Goal: Information Seeking & Learning: Learn about a topic

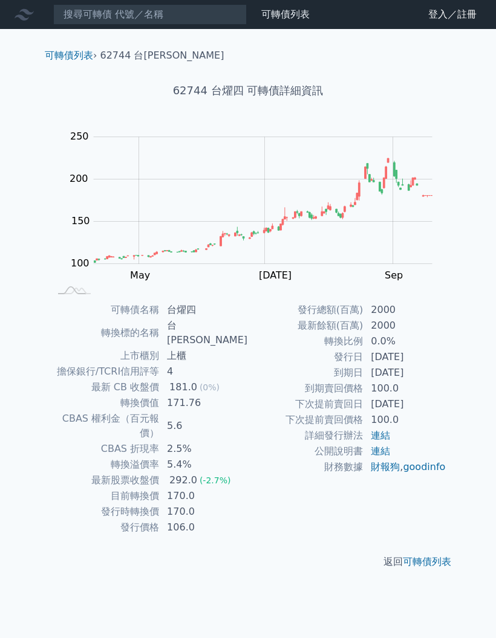
click at [4, 21] on div "可轉債列表 財務數據" at bounding box center [157, 14] width 314 height 21
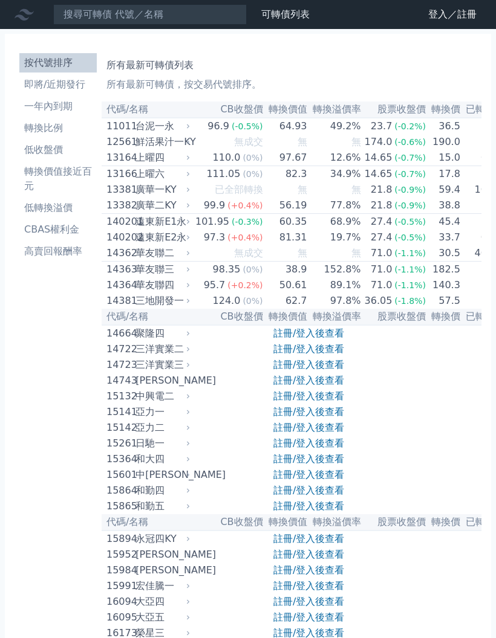
click at [45, 107] on li "一年內到期" at bounding box center [57, 106] width 77 height 15
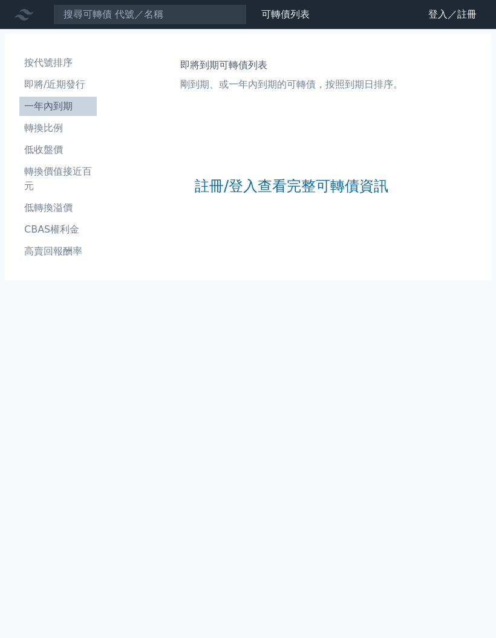
click at [244, 194] on link "註冊/登入查看完整可轉債資訊" at bounding box center [291, 186] width 193 height 19
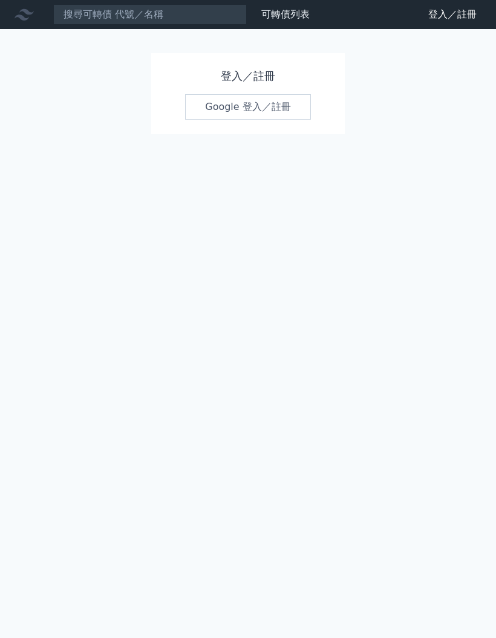
click at [223, 111] on link "Google 登入／註冊" at bounding box center [248, 106] width 126 height 25
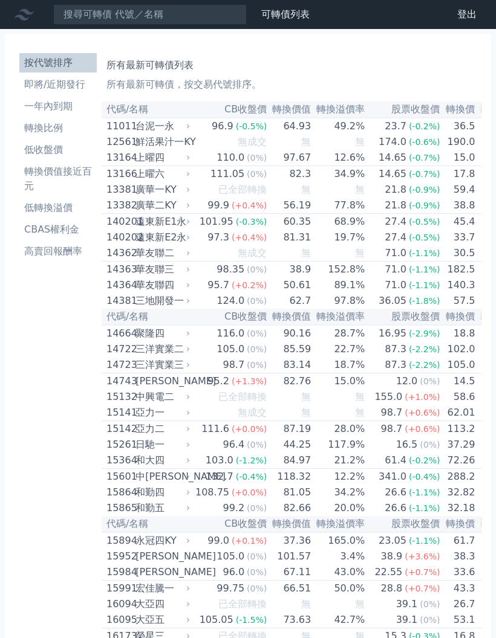
click at [47, 113] on li "一年內到期" at bounding box center [57, 106] width 77 height 15
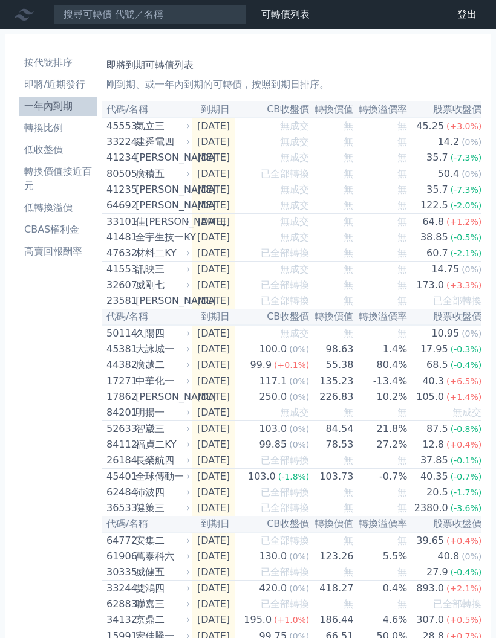
click at [42, 106] on li "一年內到期" at bounding box center [57, 106] width 77 height 15
click at [49, 111] on li "一年內到期" at bounding box center [57, 106] width 77 height 15
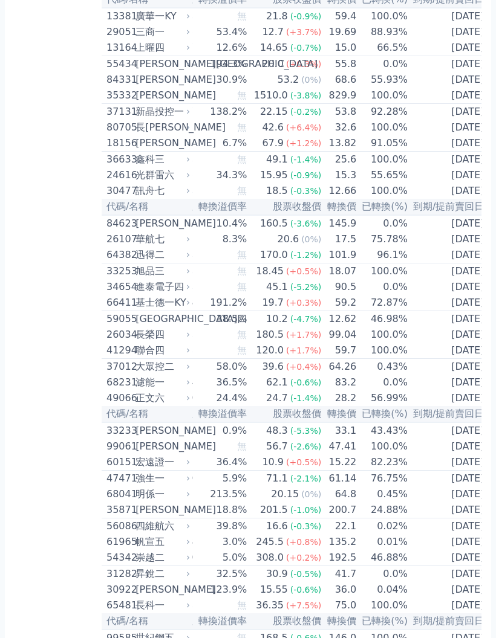
scroll to position [940, 0]
click at [462, 439] on td "[DATE]" at bounding box center [448, 431] width 80 height 16
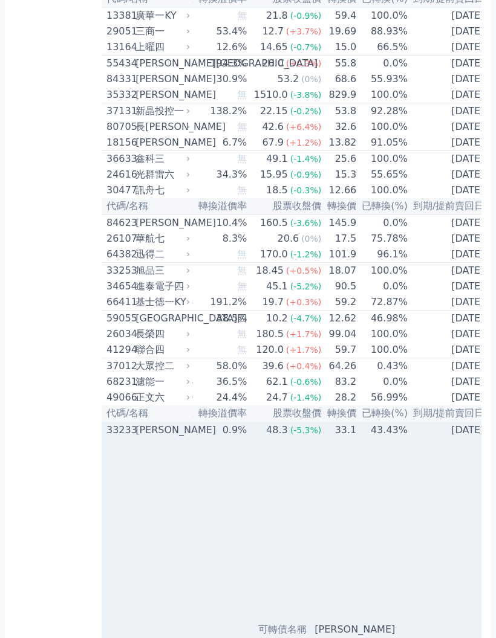
scroll to position [940, 0]
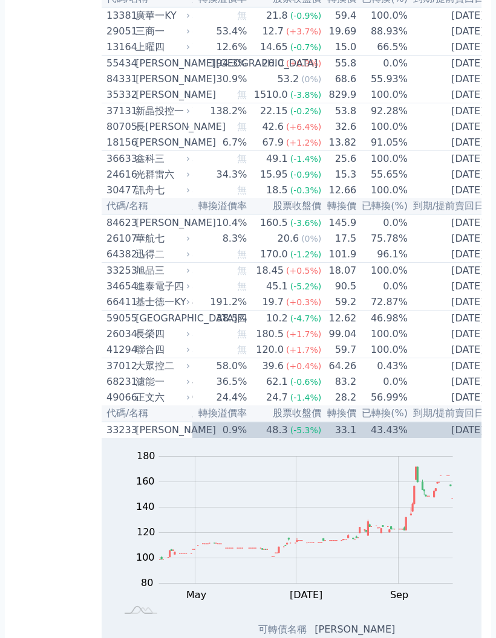
click at [469, 422] on th "到期/提前賣回日" at bounding box center [448, 414] width 80 height 16
click at [466, 438] on td "[DATE]" at bounding box center [448, 430] width 80 height 16
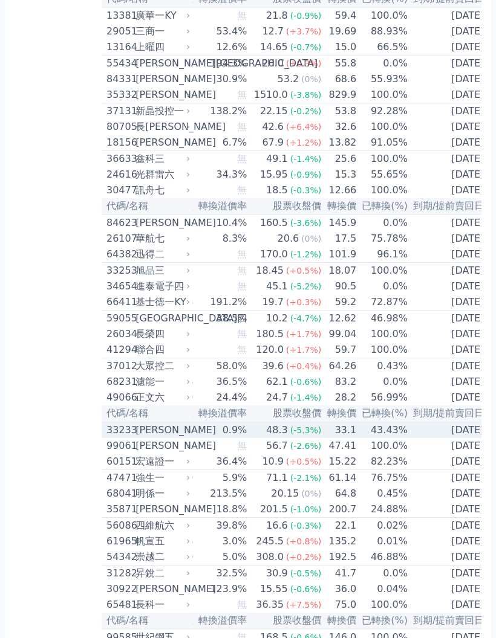
click at [462, 438] on td "[DATE]" at bounding box center [448, 430] width 80 height 16
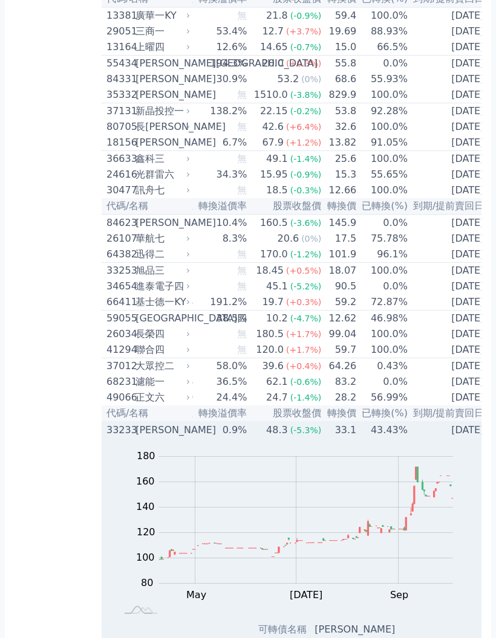
click at [466, 422] on th "到期/提前賣回日" at bounding box center [448, 414] width 80 height 16
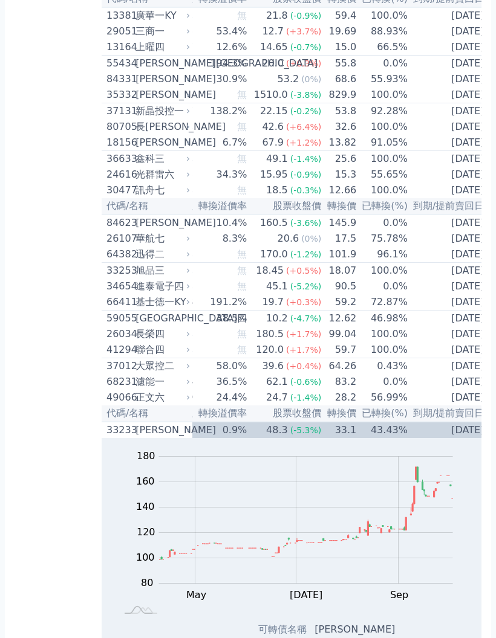
click at [461, 422] on th "到期/提前賣回日" at bounding box center [448, 414] width 80 height 16
click at [465, 422] on th "到期/提前賣回日" at bounding box center [448, 414] width 80 height 16
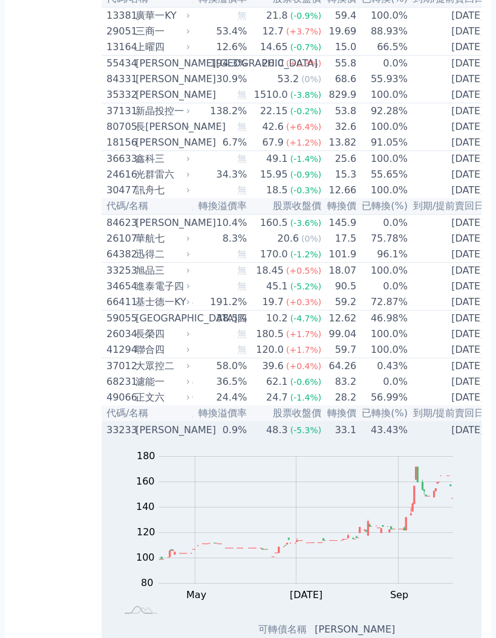
click at [444, 438] on td "[DATE]" at bounding box center [448, 430] width 80 height 16
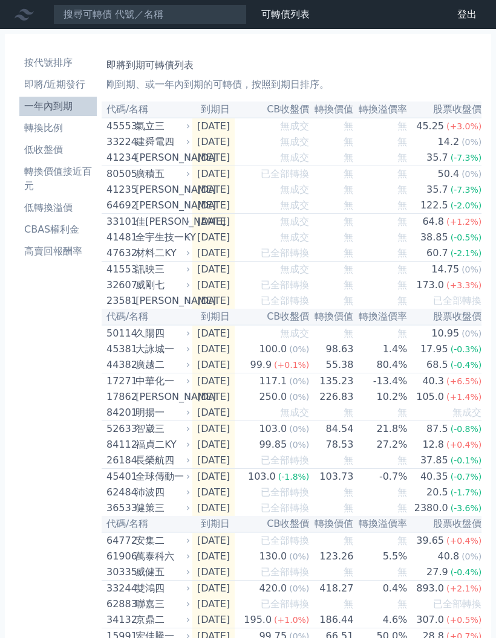
scroll to position [0, 0]
click at [56, 125] on li "轉換比例" at bounding box center [57, 128] width 77 height 15
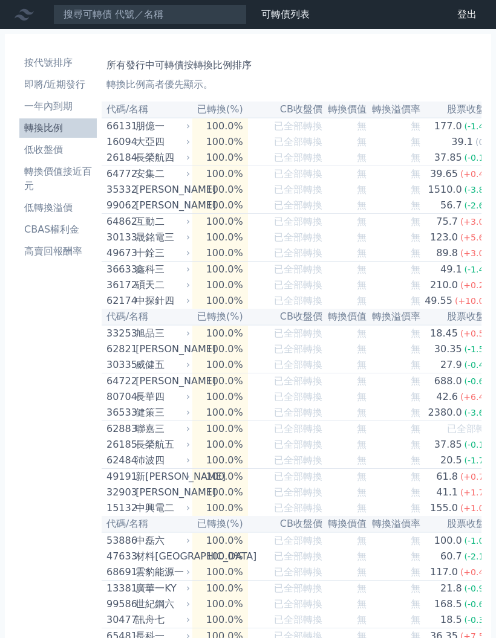
click at [45, 136] on link "轉換比例" at bounding box center [57, 128] width 77 height 19
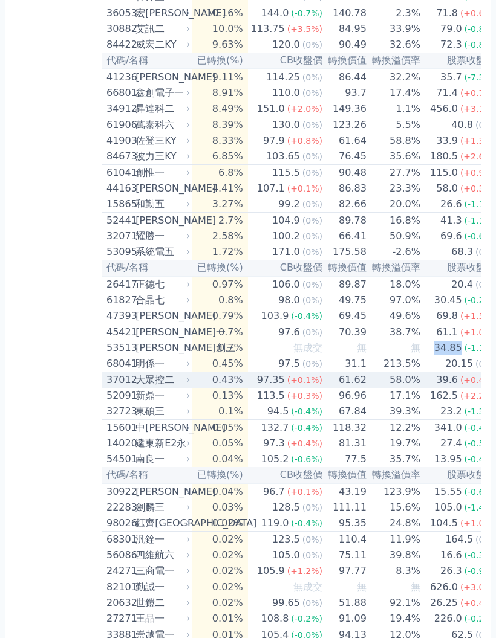
click at [421, 389] on td "39.6 (+0.4%)" at bounding box center [458, 380] width 75 height 16
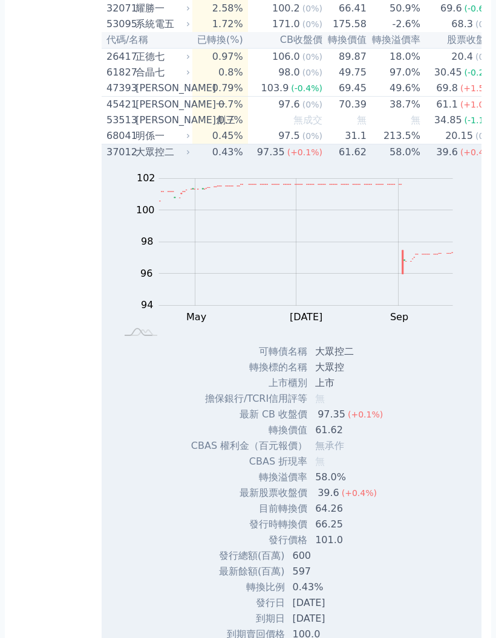
scroll to position [2558, 0]
click at [466, 157] on span "(+0.4%)" at bounding box center [477, 153] width 35 height 10
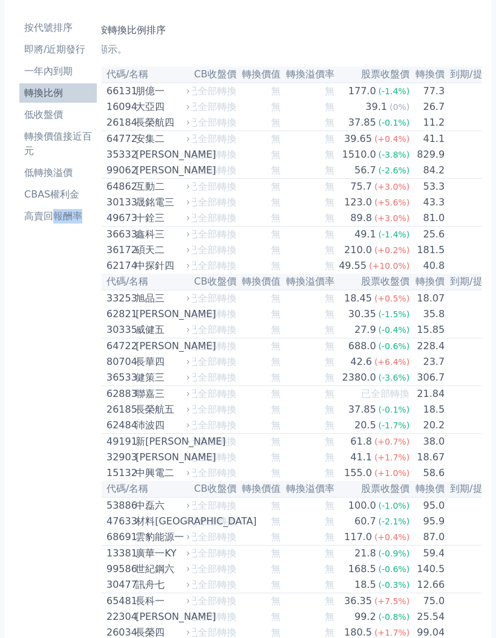
scroll to position [0, 0]
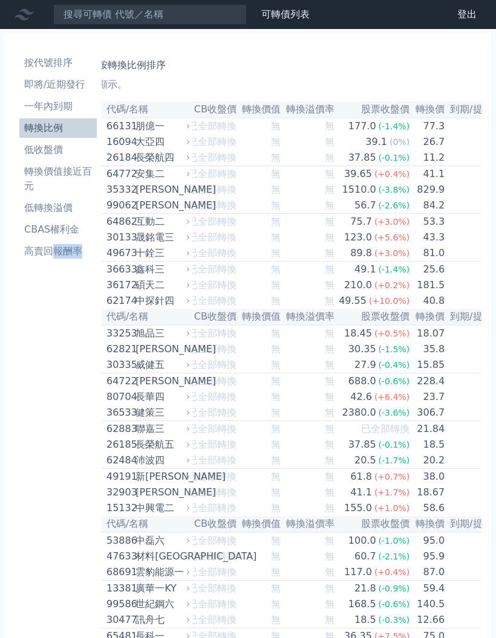
click at [42, 212] on li "低轉換溢價" at bounding box center [57, 208] width 77 height 15
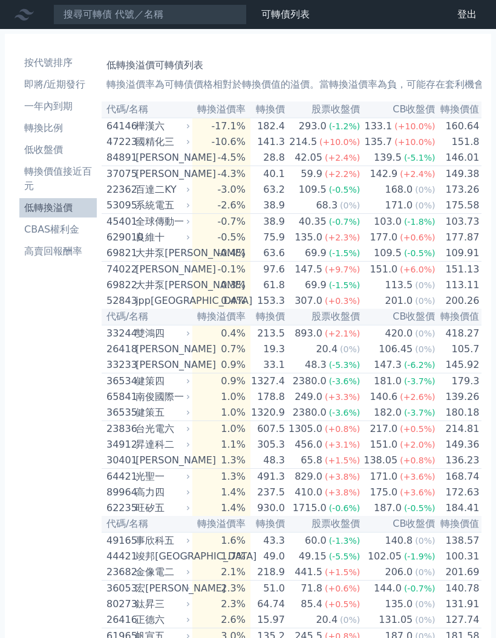
click at [43, 209] on li "低轉換溢價" at bounding box center [57, 208] width 77 height 15
click at [39, 130] on li "轉換比例" at bounding box center [57, 128] width 77 height 15
